Goal: Information Seeking & Learning: Learn about a topic

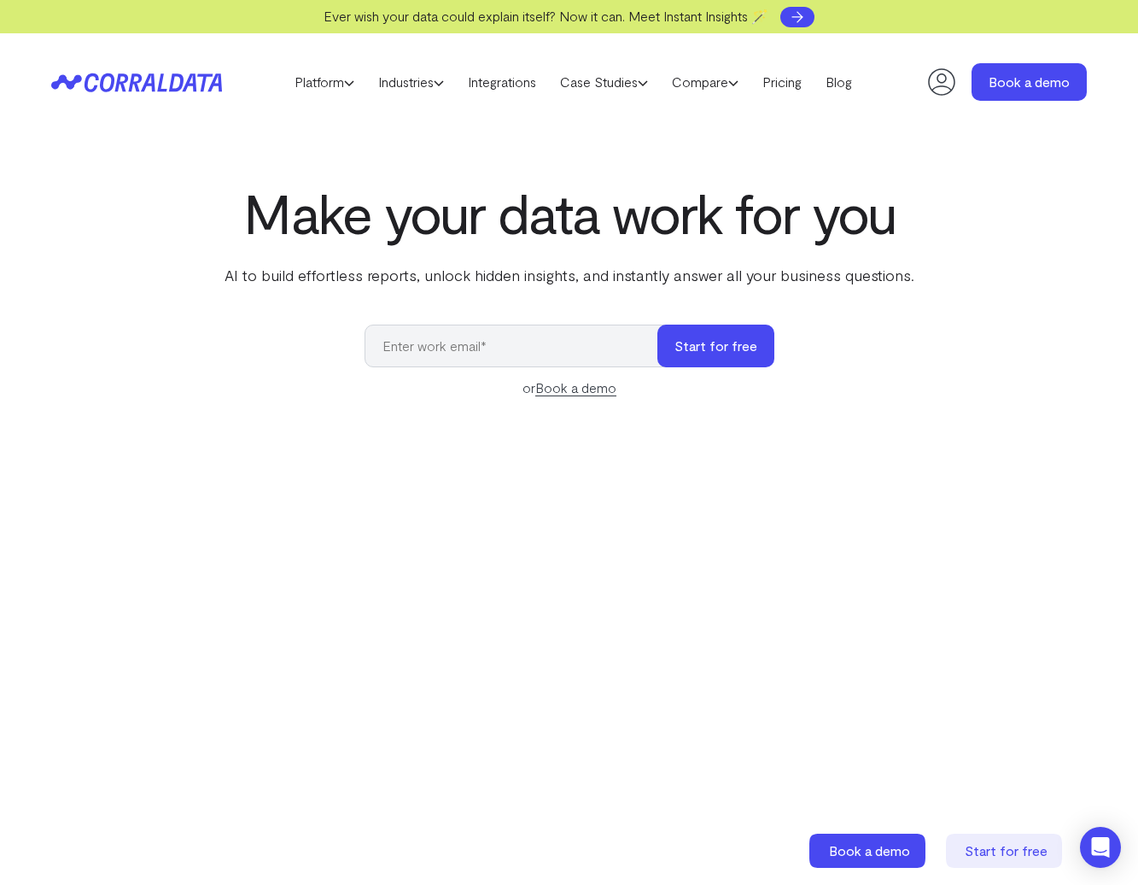
click at [806, 20] on icon at bounding box center [797, 17] width 17 height 17
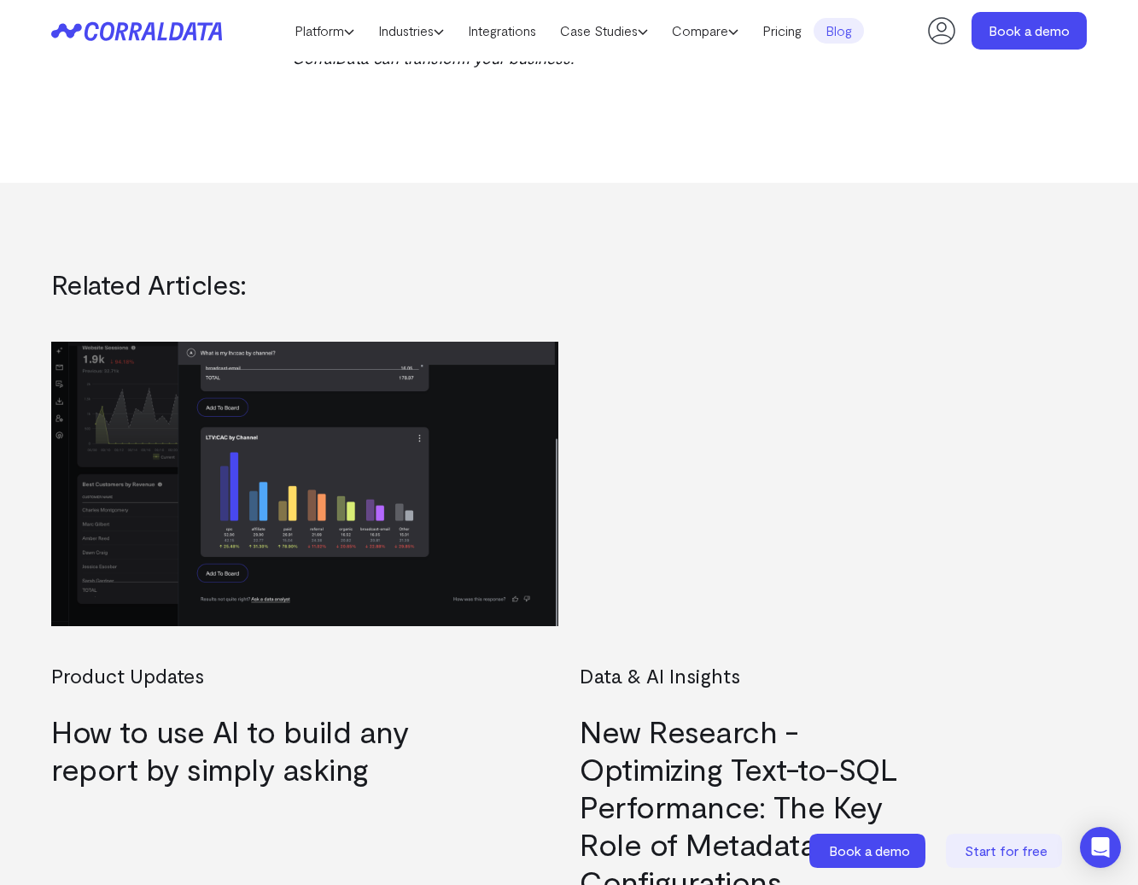
scroll to position [1696, 0]
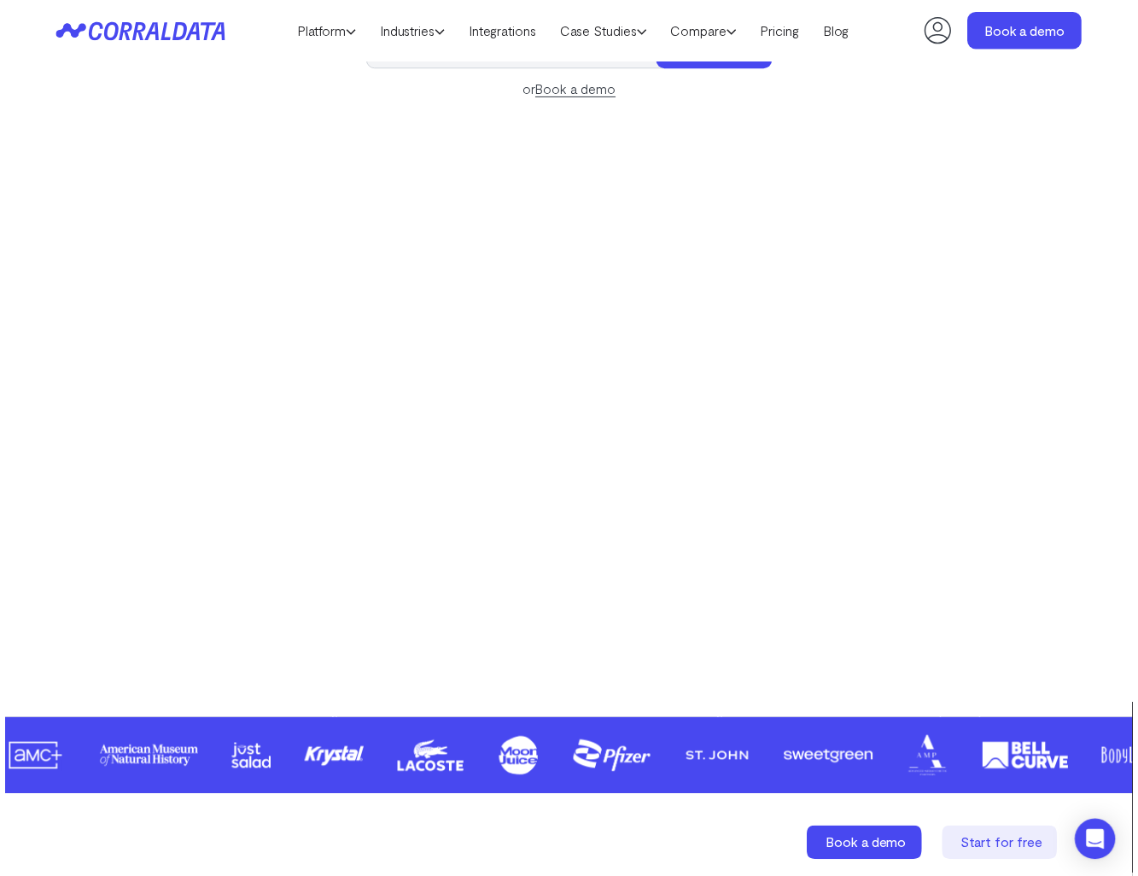
scroll to position [934, 0]
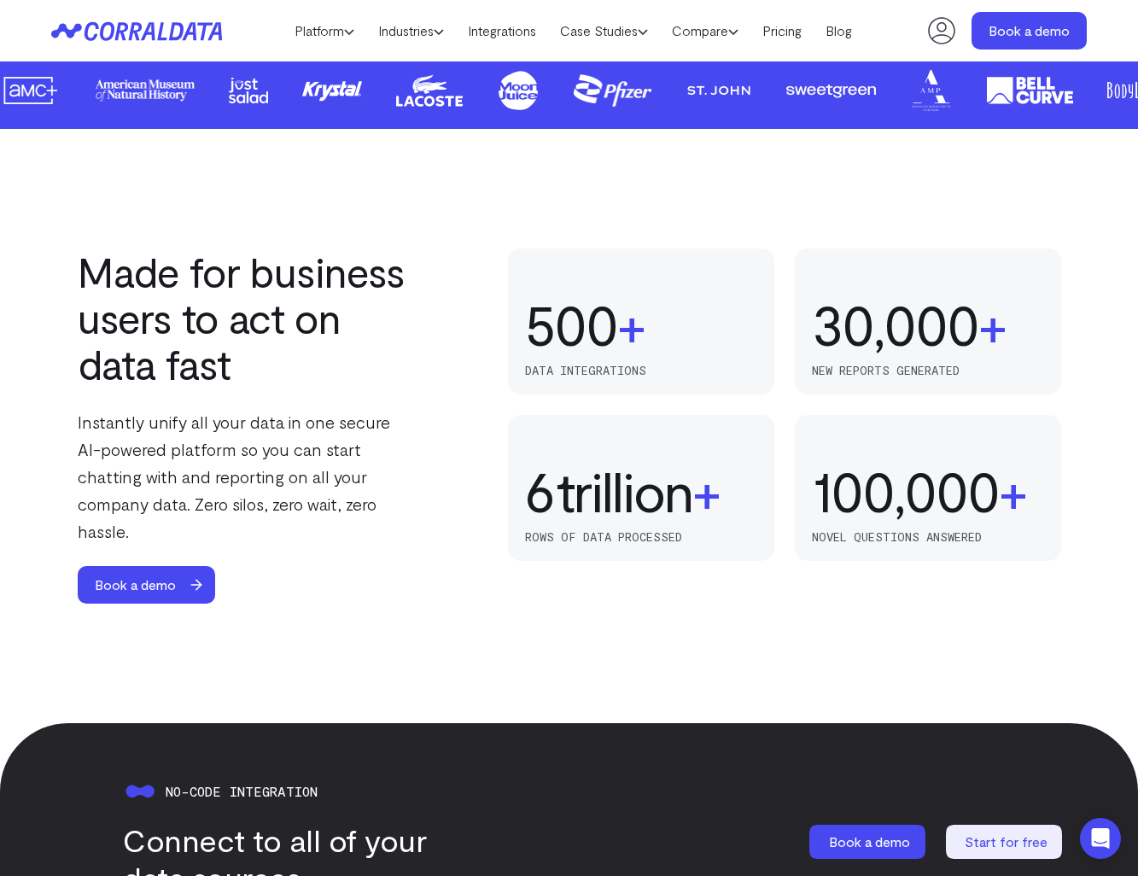
click at [398, 424] on p "Instantly unify all your data in one secure AI-powered platform so you can star…" at bounding box center [247, 476] width 338 height 137
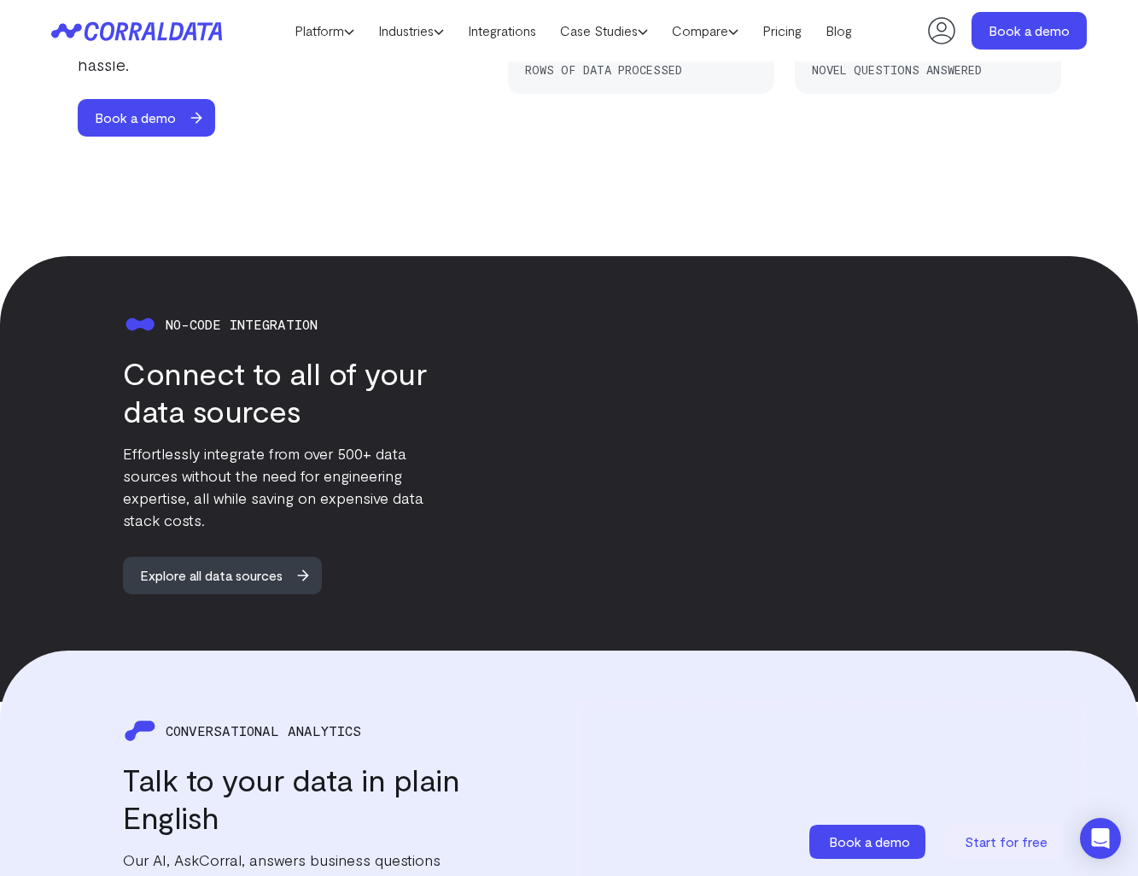
scroll to position [1419, 0]
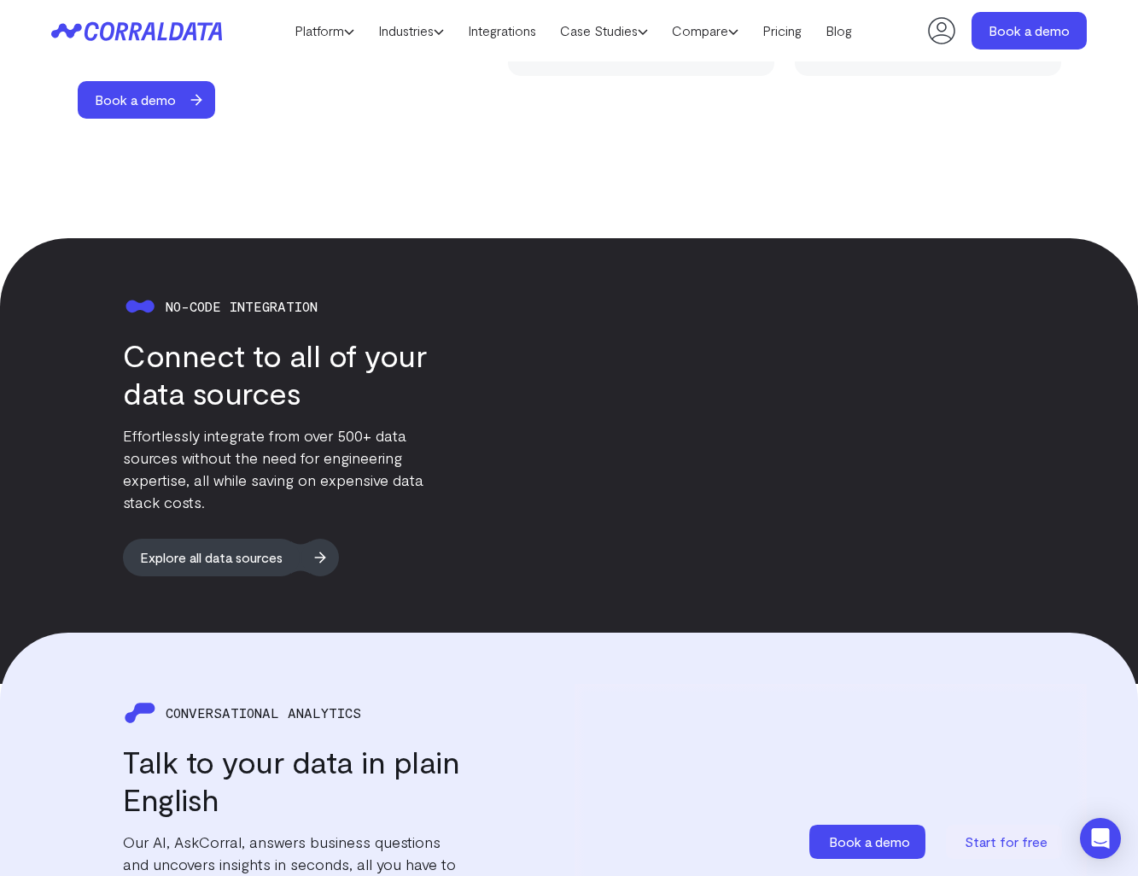
click at [237, 541] on span "Explore all data sources" at bounding box center [211, 558] width 177 height 38
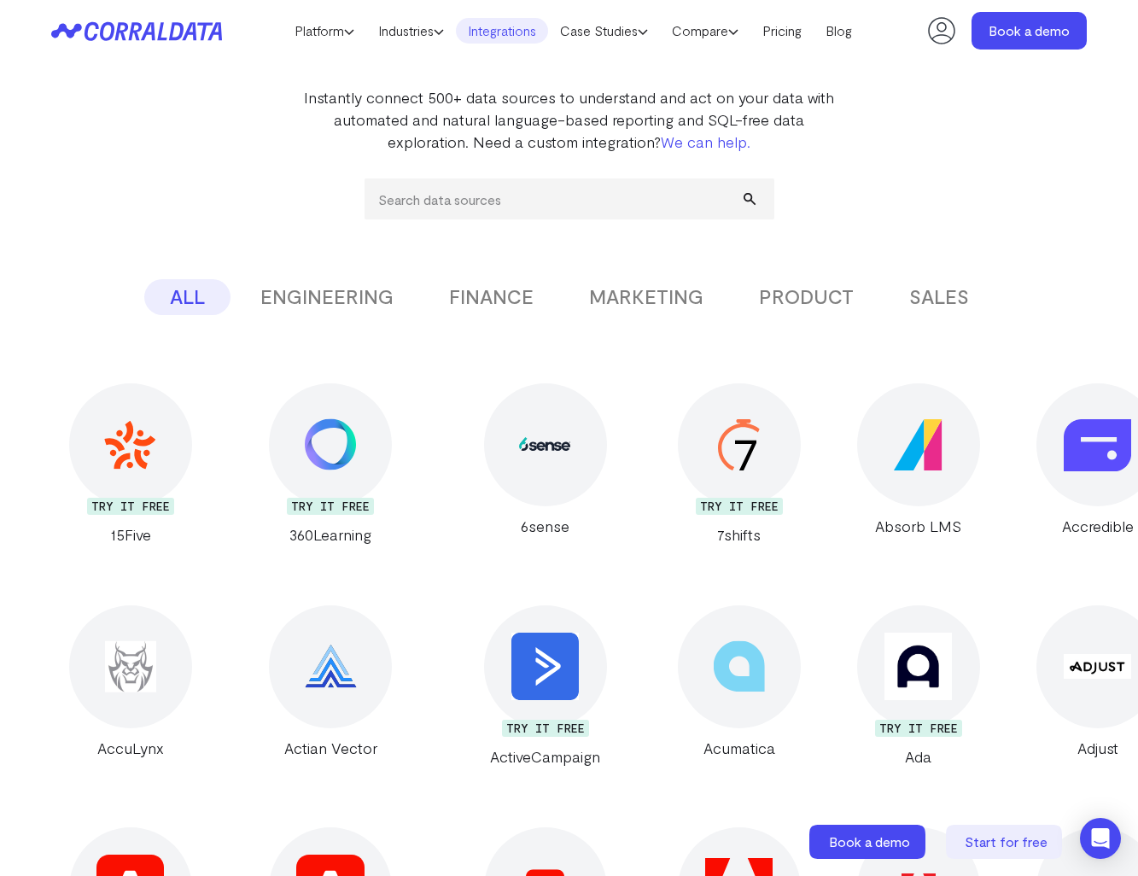
click at [327, 295] on button "ENGINEERING" at bounding box center [327, 297] width 184 height 36
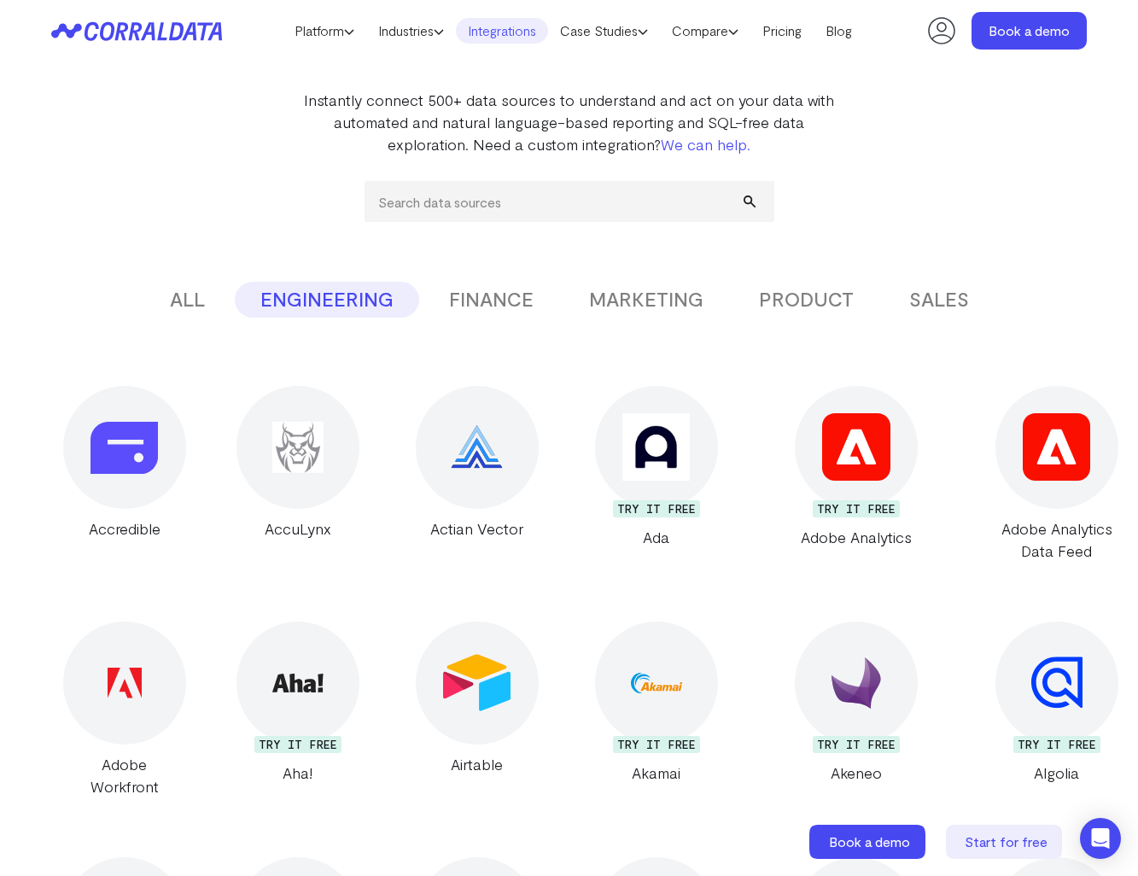
click at [186, 300] on button "ALL" at bounding box center [187, 300] width 86 height 36
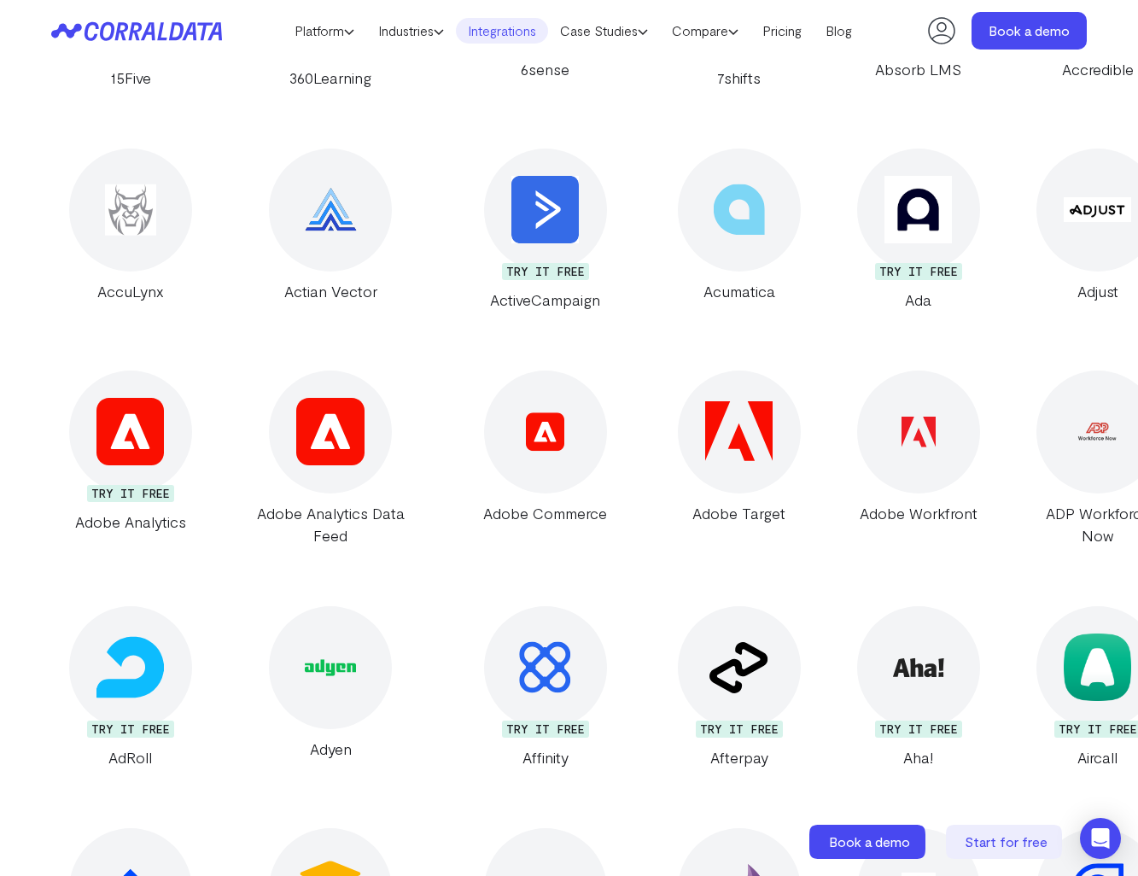
scroll to position [0, 0]
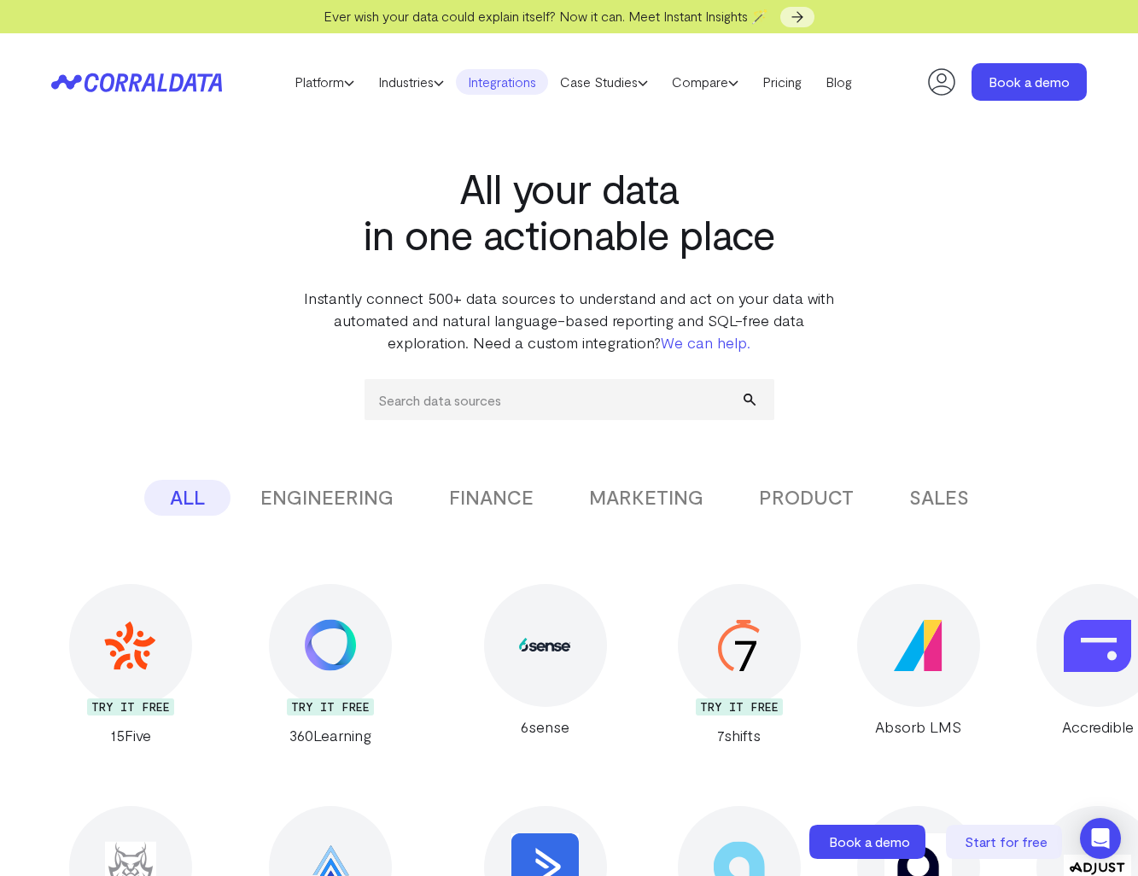
click at [359, 504] on button "ENGINEERING" at bounding box center [327, 498] width 184 height 36
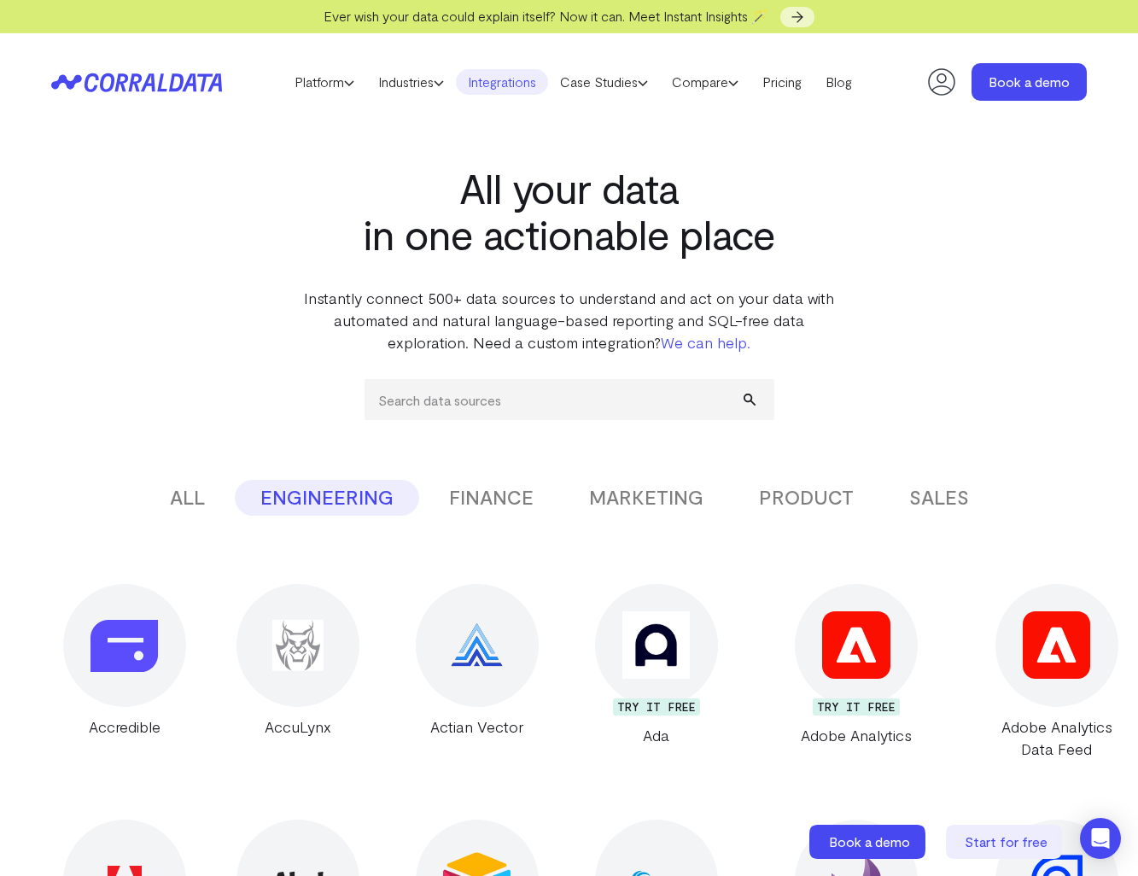
click at [182, 494] on button "ALL" at bounding box center [187, 498] width 86 height 36
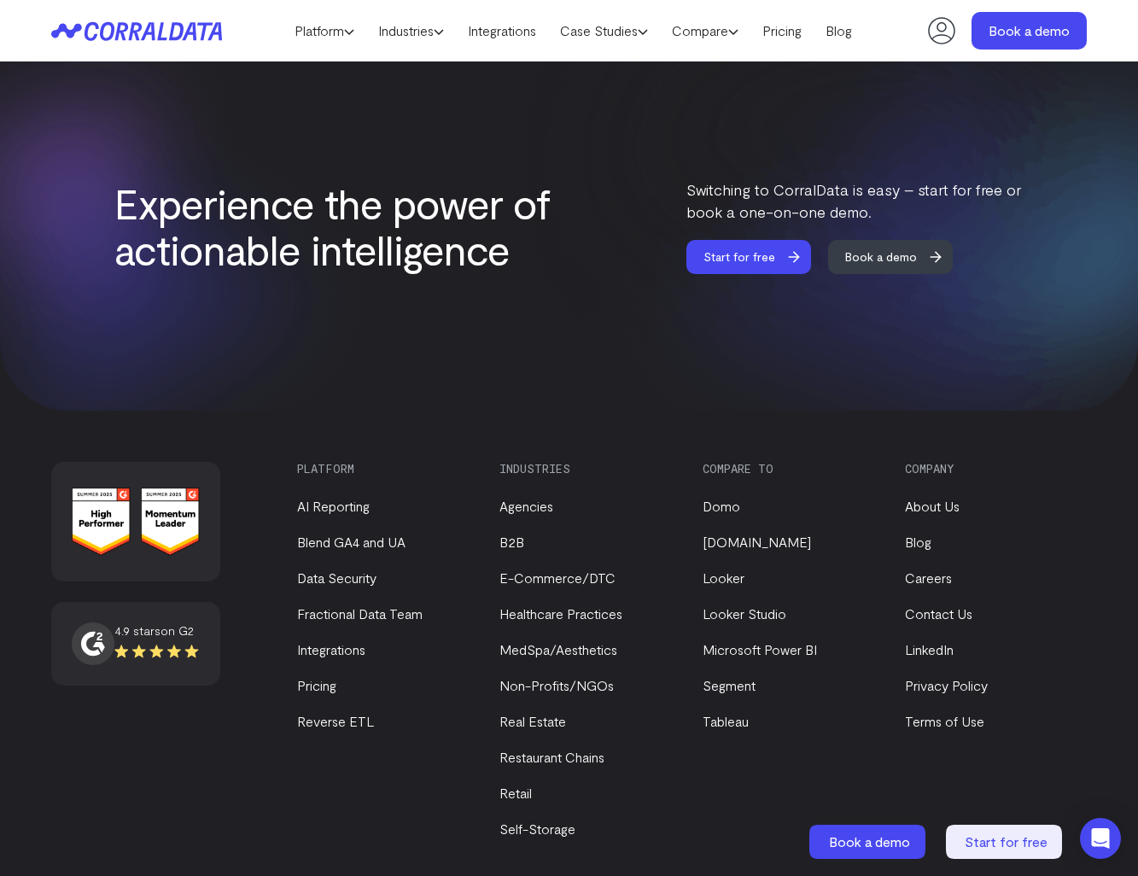
scroll to position [6612, 0]
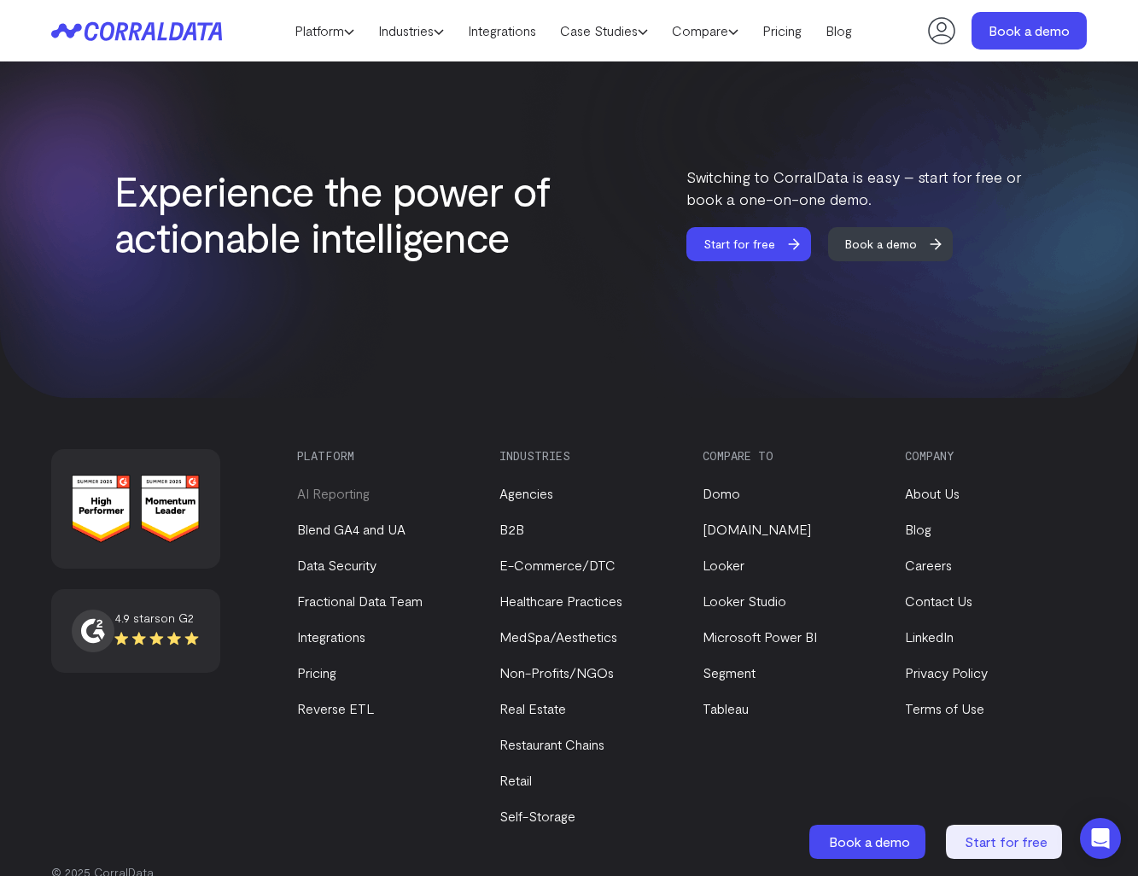
click at [354, 485] on link "AI Reporting" at bounding box center [333, 493] width 73 height 16
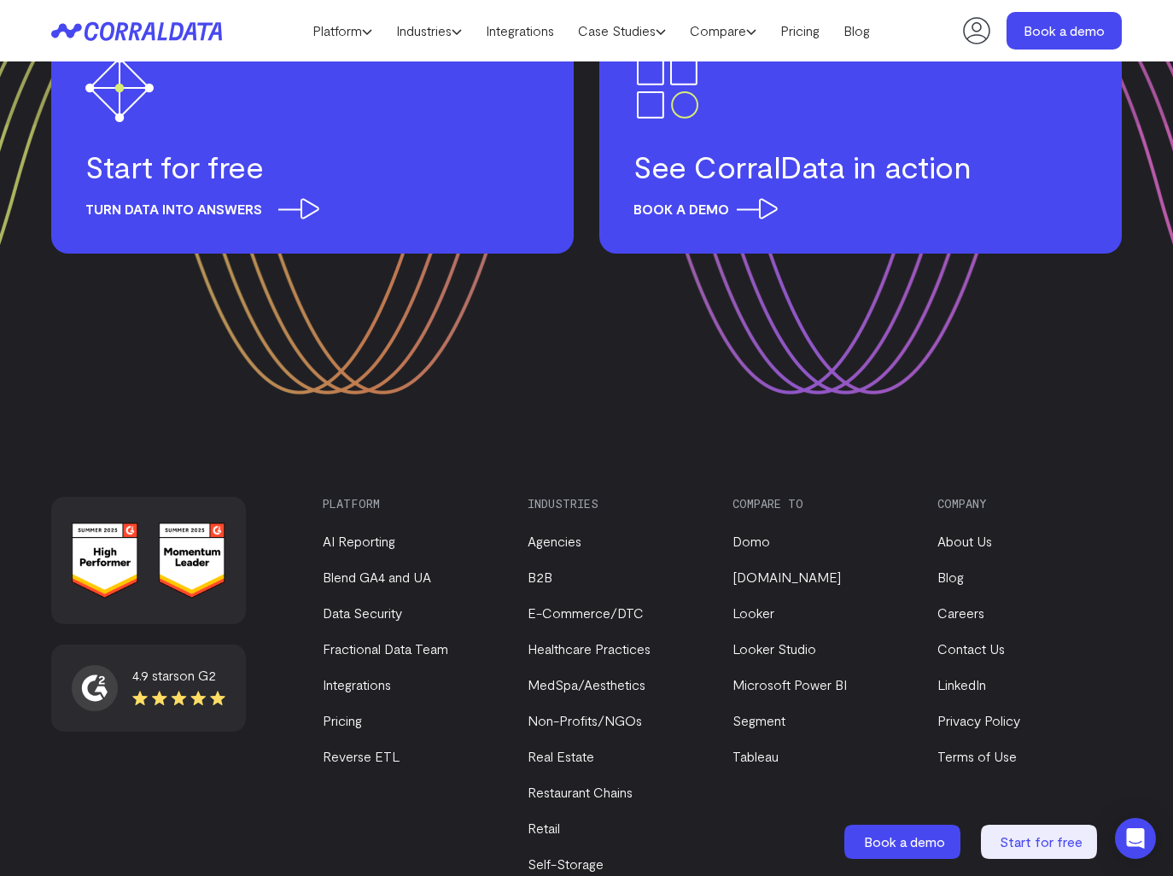
scroll to position [7581, 0]
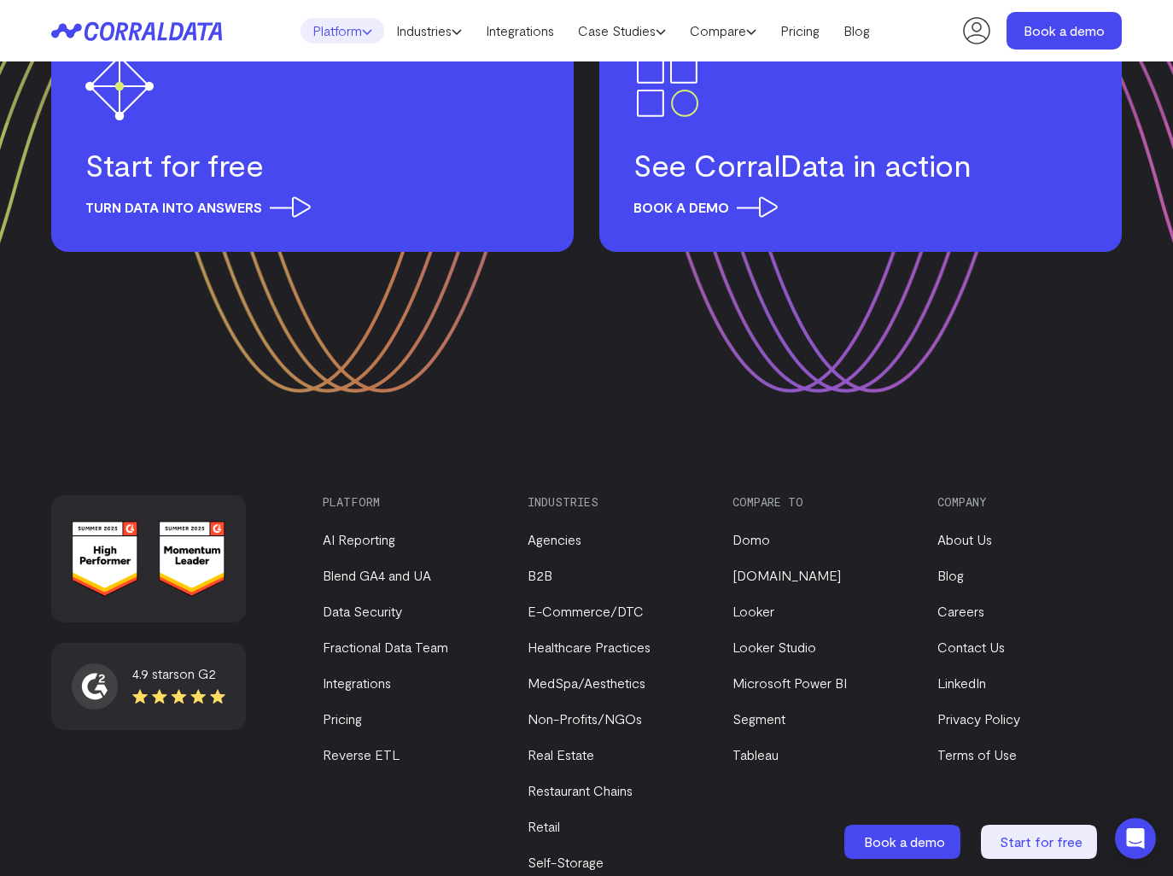
click at [365, 30] on link "Platform" at bounding box center [343, 31] width 84 height 26
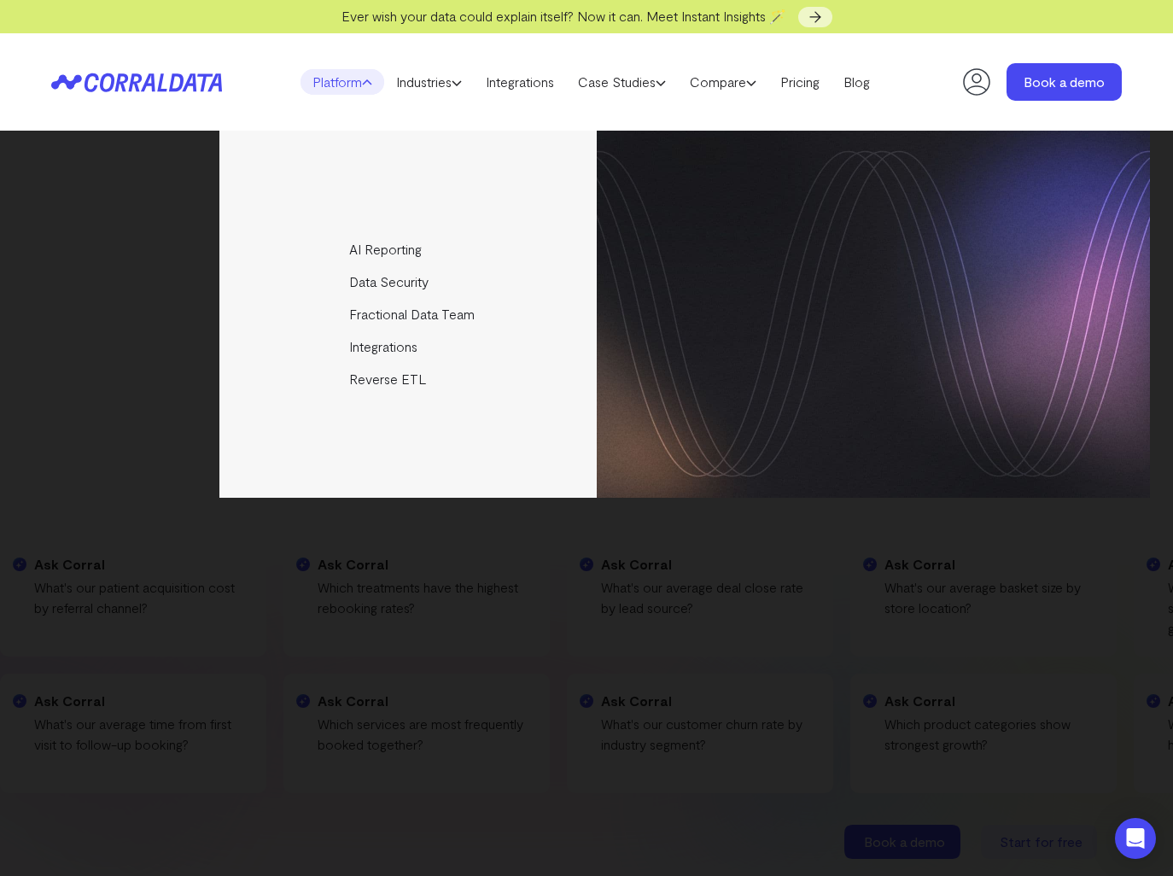
click at [362, 79] on icon at bounding box center [367, 83] width 10 height 10
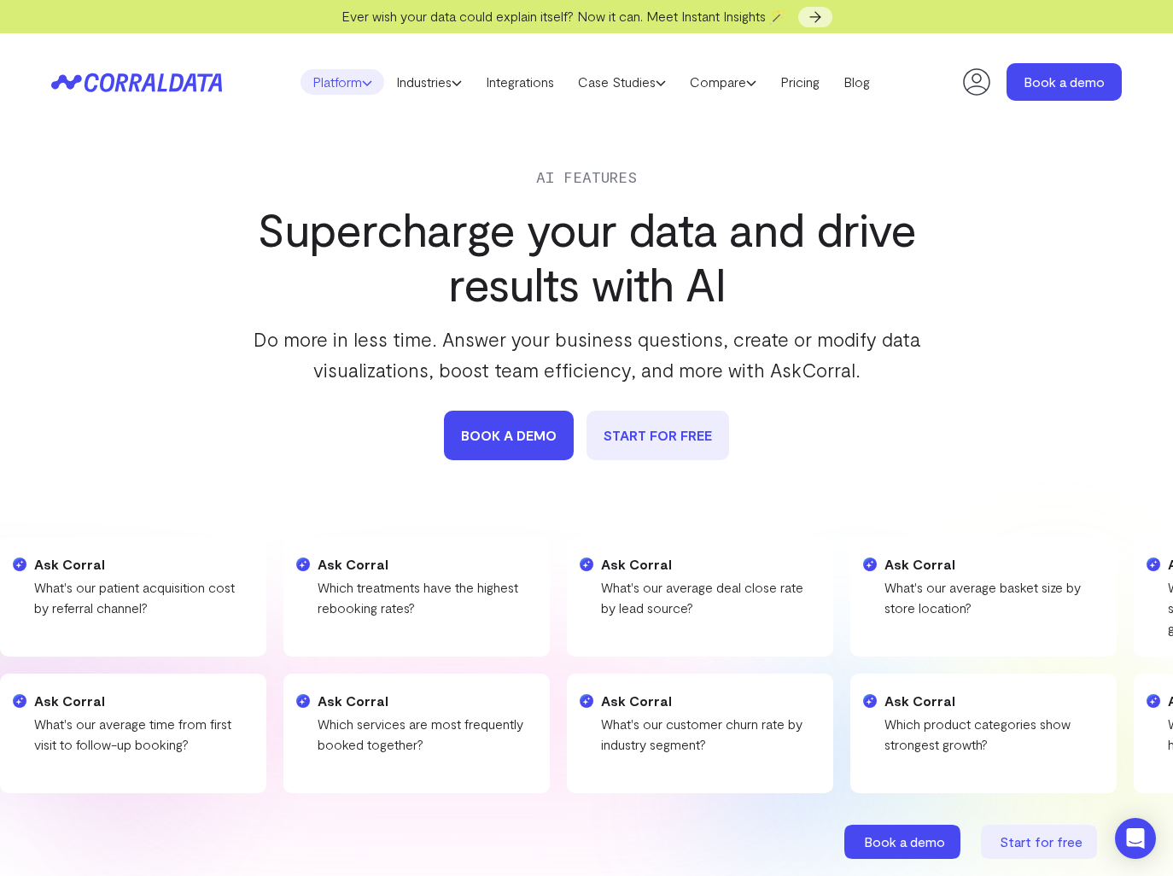
click at [362, 89] on link "Platform" at bounding box center [343, 82] width 84 height 26
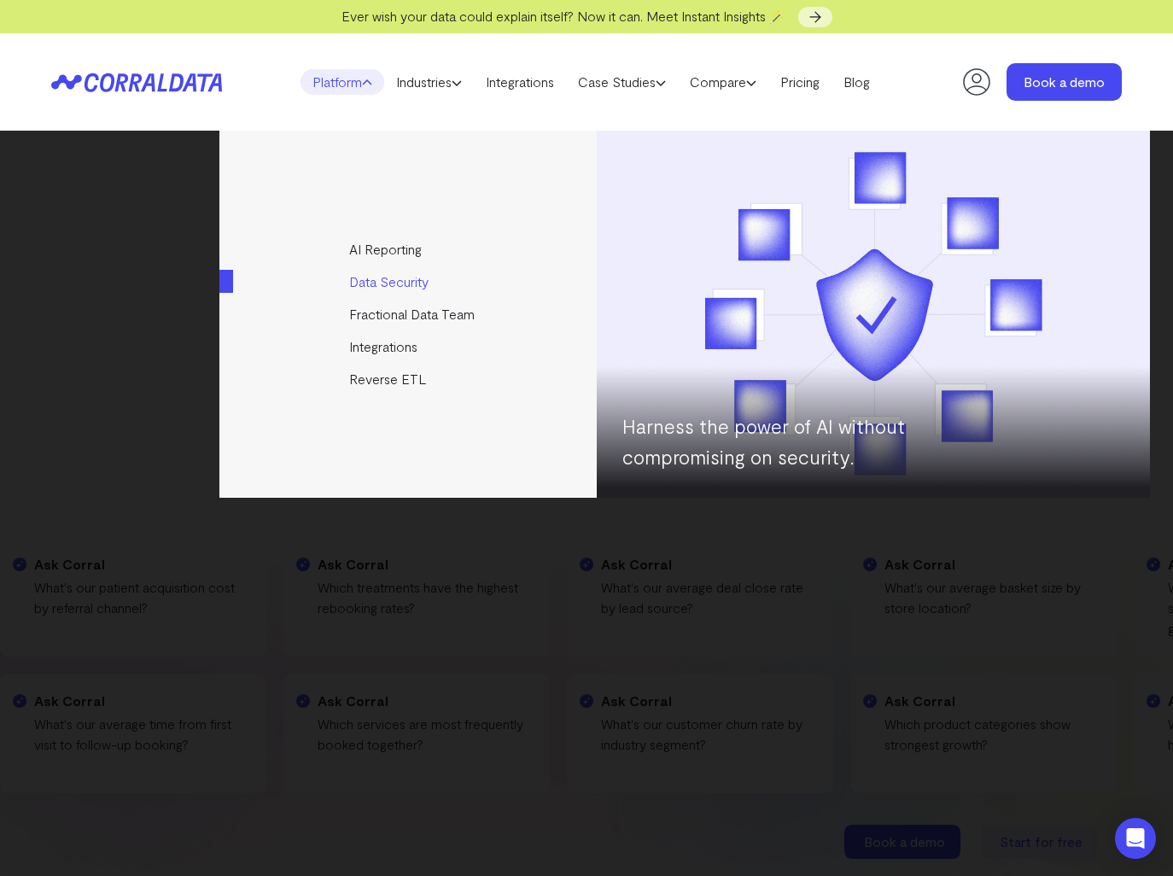
click at [368, 285] on link "Data Security" at bounding box center [409, 282] width 380 height 32
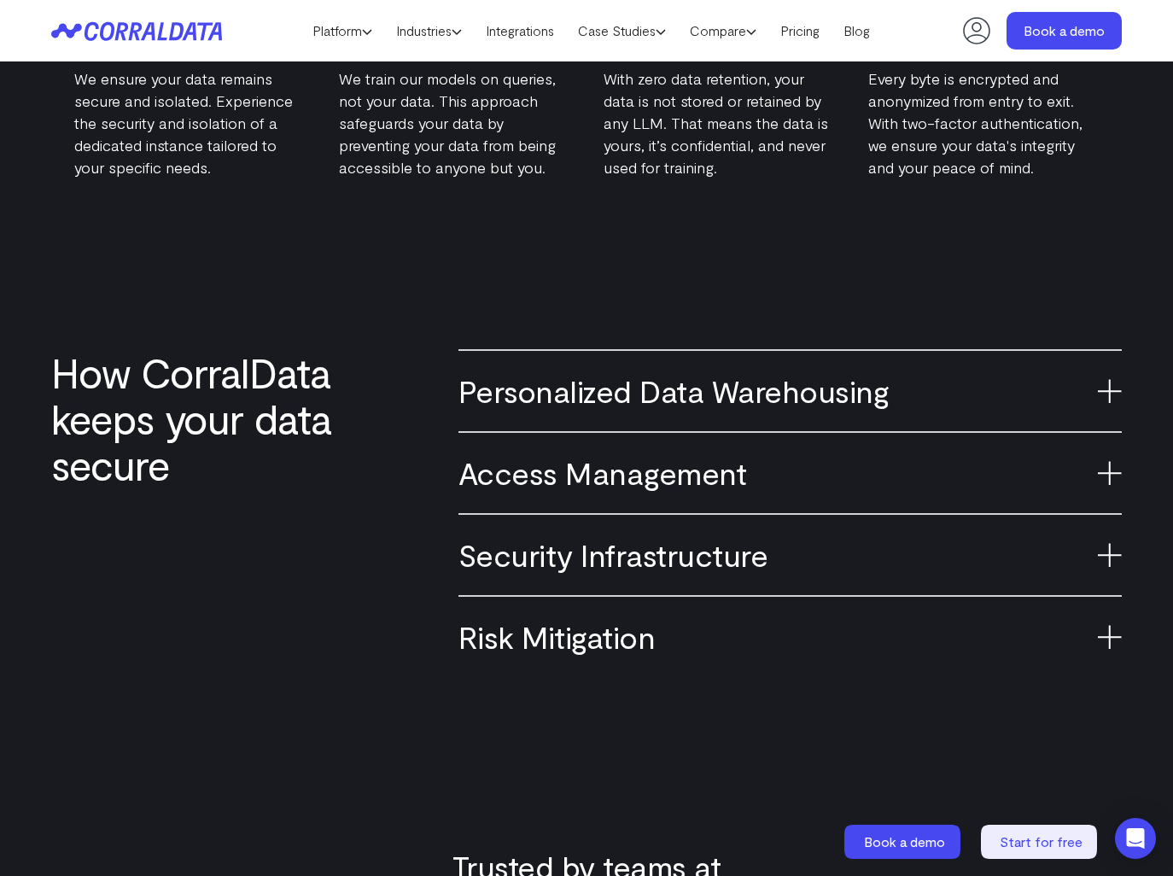
scroll to position [955, 0]
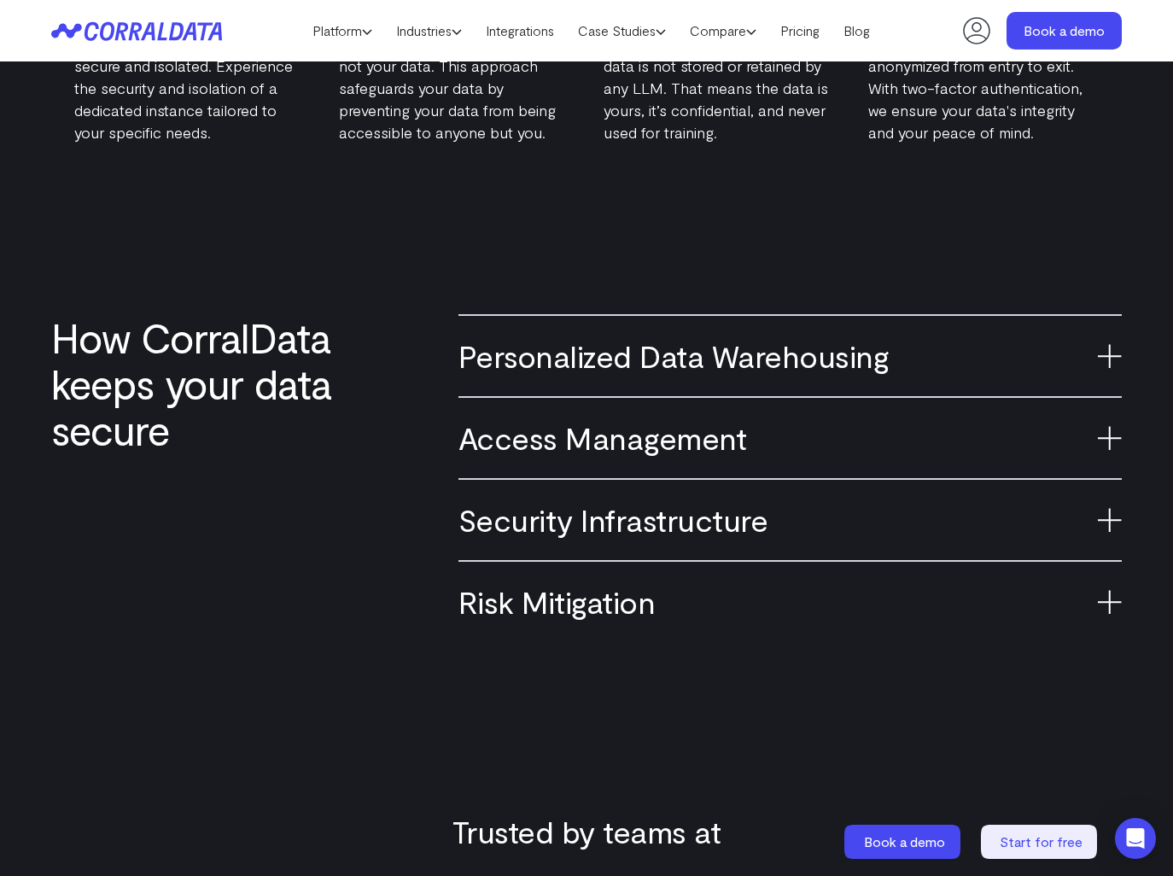
click at [683, 354] on h3 "Personalized Data Warehousing" at bounding box center [791, 356] width 664 height 38
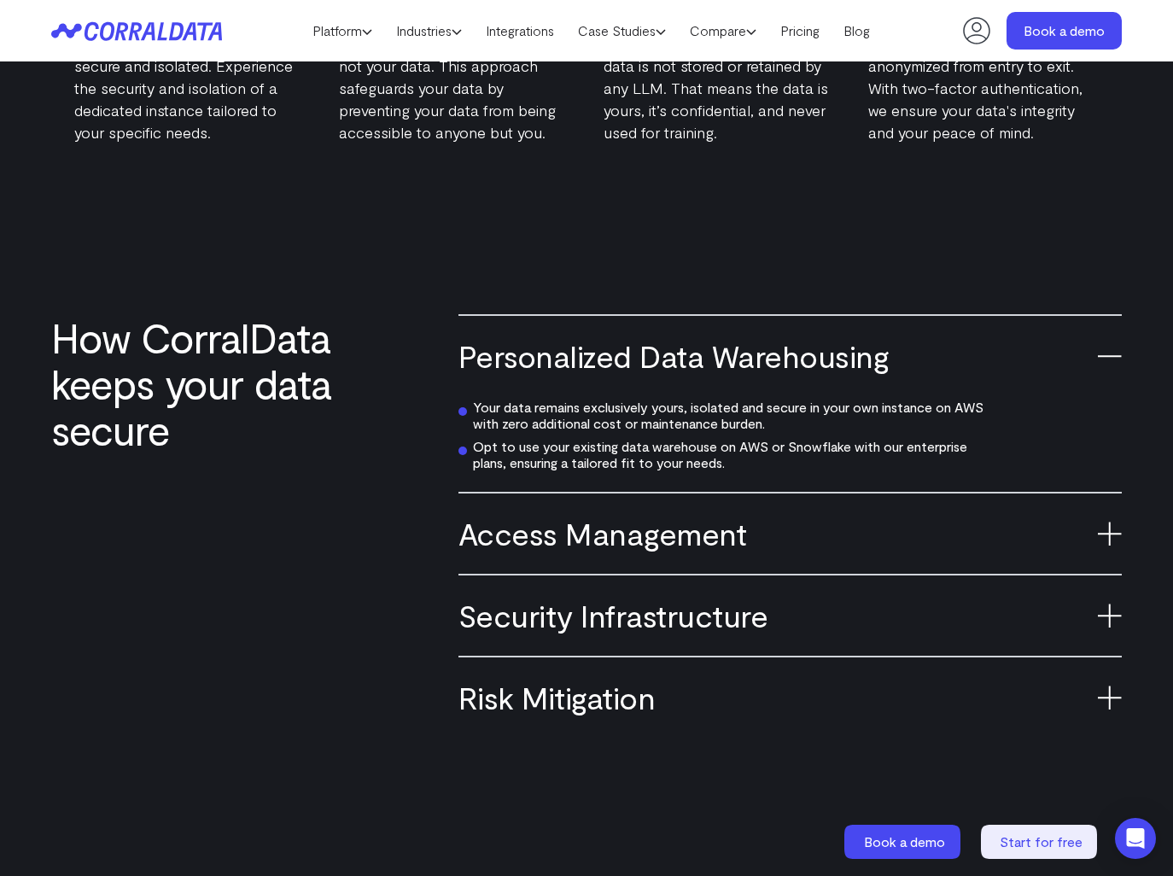
click at [683, 354] on h3 "Personalized Data Warehousing" at bounding box center [791, 356] width 664 height 38
